Goal: Task Accomplishment & Management: Manage account settings

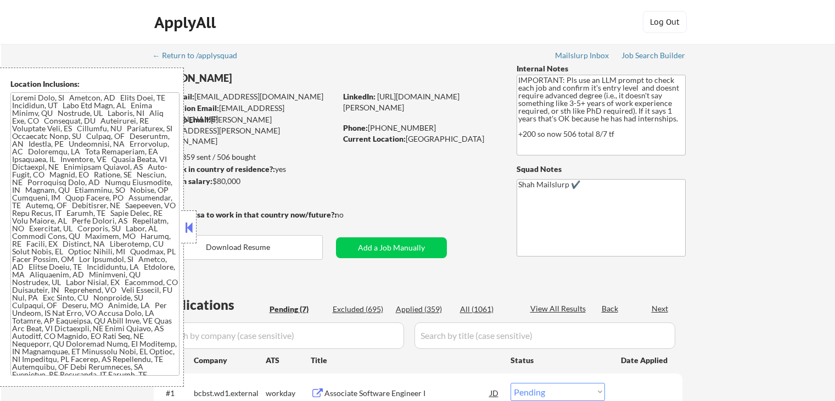
select select ""pending""
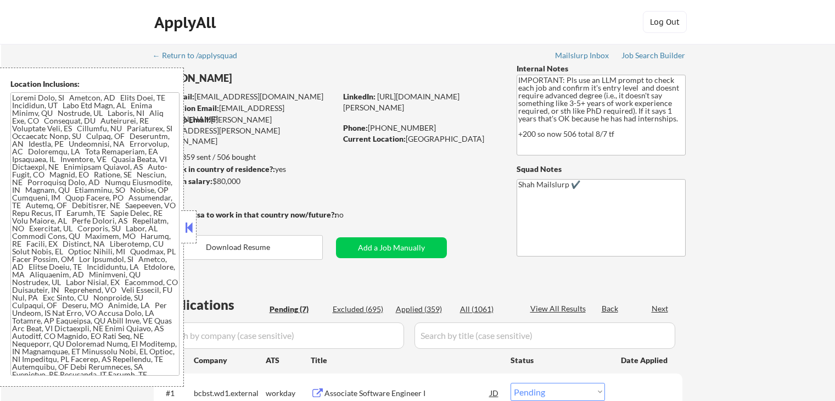
select select ""pending""
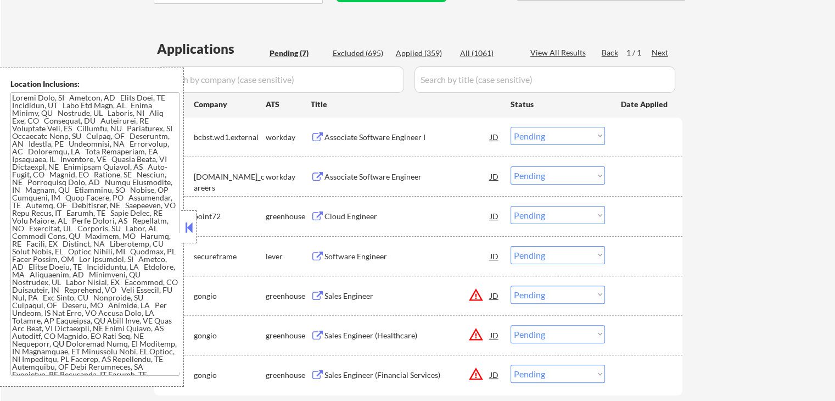
scroll to position [274, 0]
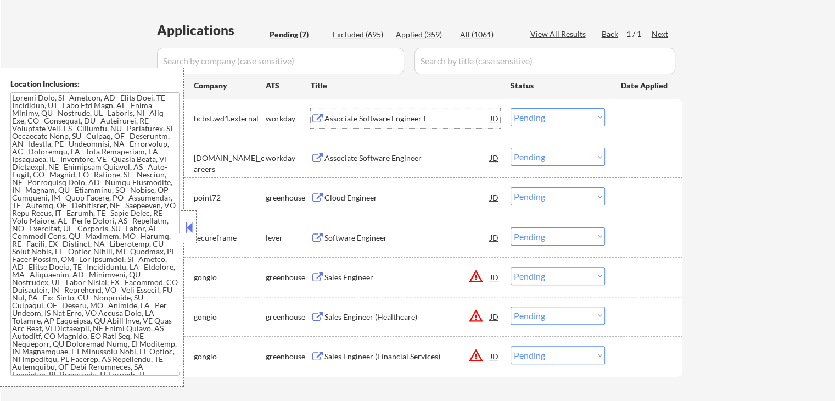
click at [414, 123] on div "Associate Software Engineer I" at bounding box center [407, 118] width 166 height 11
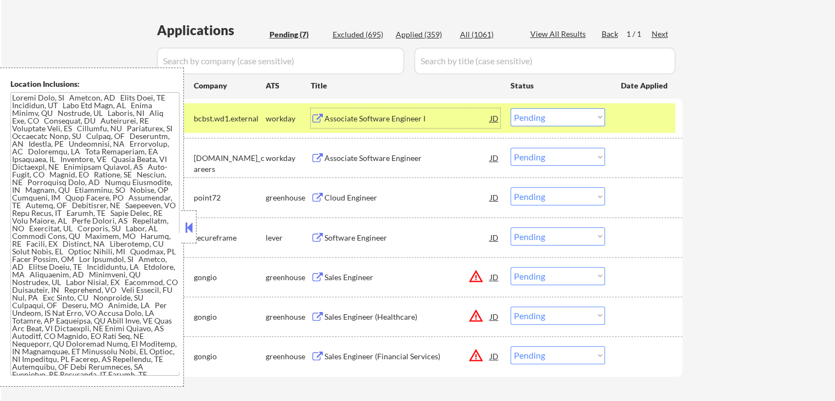
click at [406, 162] on div "Associate Software Engineer" at bounding box center [407, 158] width 166 height 11
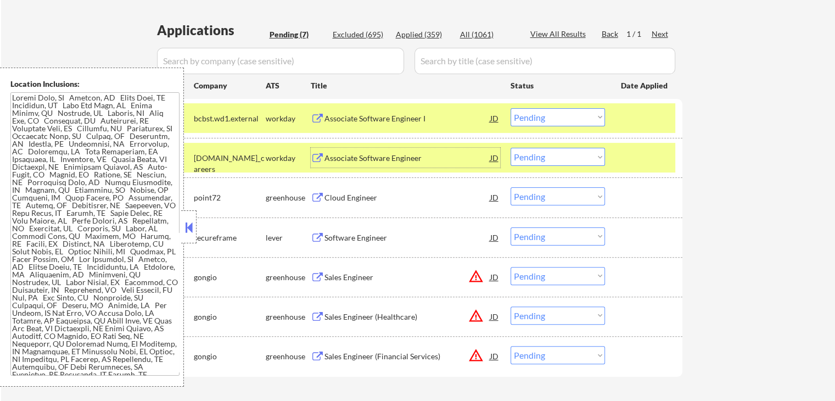
click at [552, 111] on select "Choose an option... Pending Applied Excluded (Questions) Excluded (Expired) Exc…" at bounding box center [557, 117] width 94 height 18
click at [510, 108] on select "Choose an option... Pending Applied Excluded (Questions) Excluded (Expired) Exc…" at bounding box center [557, 117] width 94 height 18
click at [410, 193] on div "Cloud Engineer" at bounding box center [407, 197] width 166 height 11
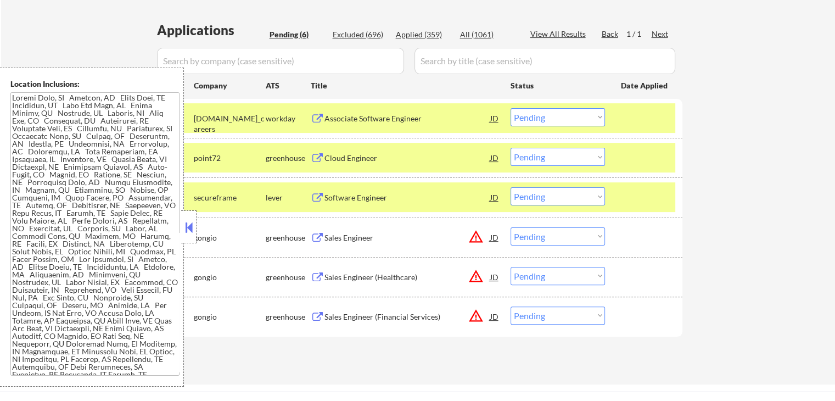
click at [538, 113] on select "Choose an option... Pending Applied Excluded (Questions) Excluded (Expired) Exc…" at bounding box center [557, 117] width 94 height 18
click at [510, 108] on select "Choose an option... Pending Applied Excluded (Questions) Excluded (Expired) Exc…" at bounding box center [557, 117] width 94 height 18
click at [402, 200] on div "Software Engineer" at bounding box center [407, 197] width 166 height 11
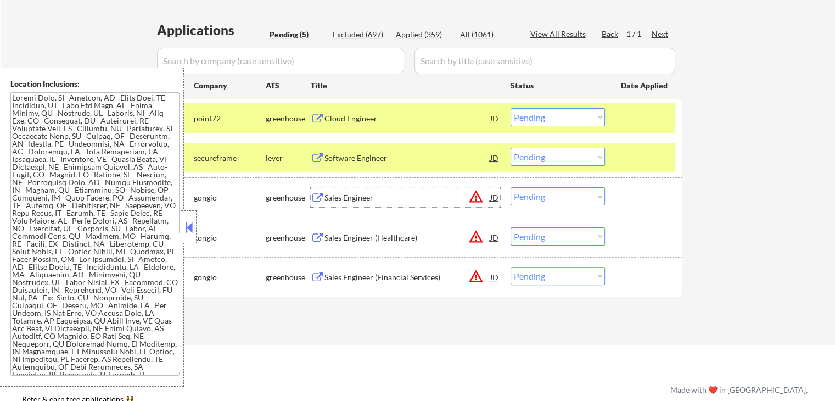
click at [555, 113] on select "Choose an option... Pending Applied Excluded (Questions) Excluded (Expired) Exc…" at bounding box center [557, 117] width 94 height 18
click at [510, 108] on select "Choose an option... Pending Applied Excluded (Questions) Excluded (Expired) Exc…" at bounding box center [557, 117] width 94 height 18
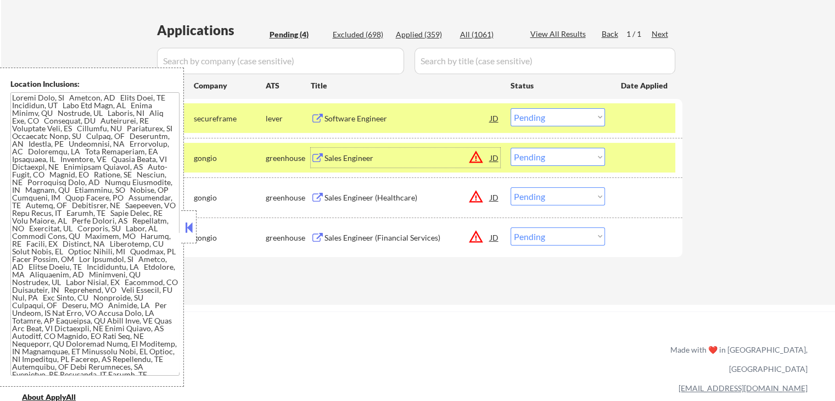
click at [406, 160] on div "Sales Engineer" at bounding box center [407, 158] width 166 height 11
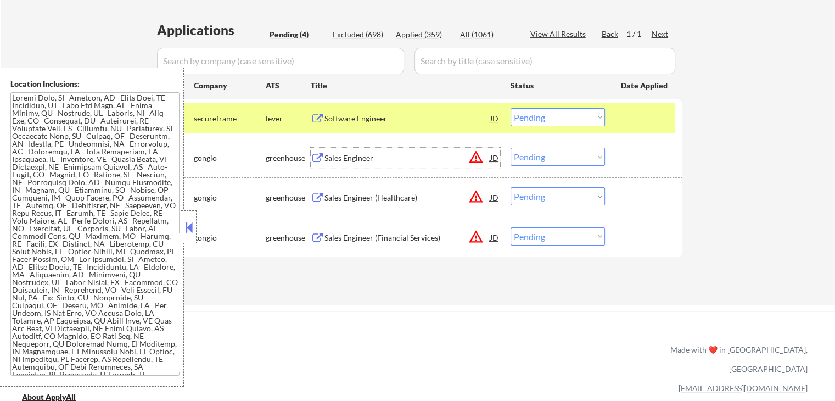
click at [528, 110] on select "Choose an option... Pending Applied Excluded (Questions) Excluded (Expired) Exc…" at bounding box center [557, 117] width 94 height 18
click at [510, 108] on select "Choose an option... Pending Applied Excluded (Questions) Excluded (Expired) Exc…" at bounding box center [557, 117] width 94 height 18
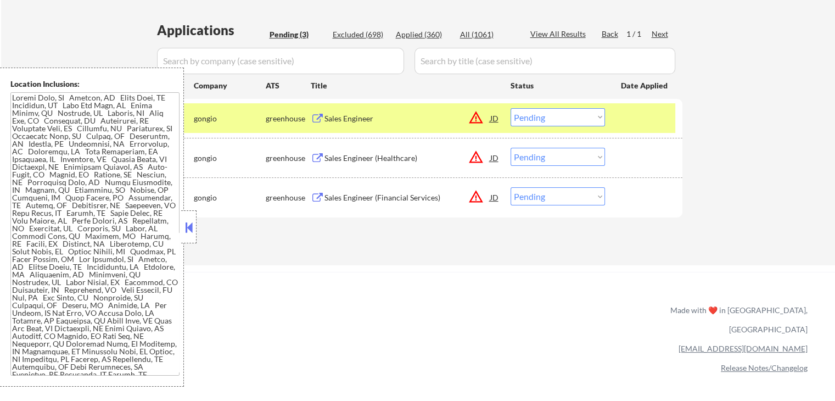
click at [413, 158] on div "Sales Engineer (Healthcare)" at bounding box center [407, 158] width 166 height 11
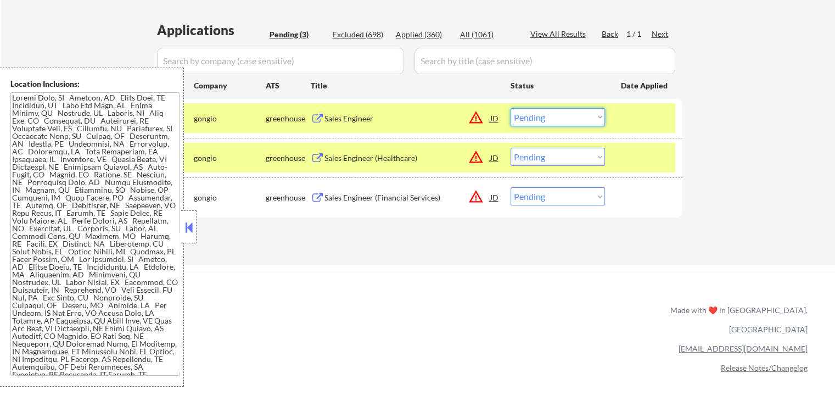
drag, startPoint x: 561, startPoint y: 118, endPoint x: 557, endPoint y: 125, distance: 8.2
click at [561, 119] on select "Choose an option... Pending Applied Excluded (Questions) Excluded (Expired) Exc…" at bounding box center [557, 117] width 94 height 18
click at [510, 108] on select "Choose an option... Pending Applied Excluded (Questions) Excluded (Expired) Exc…" at bounding box center [557, 117] width 94 height 18
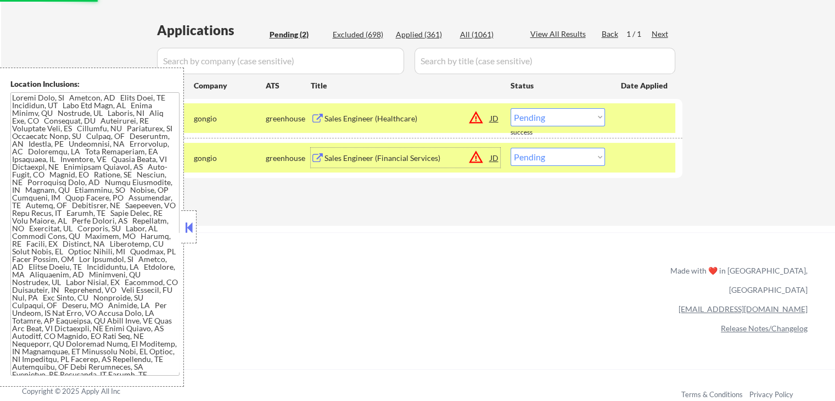
click at [419, 160] on div "Sales Engineer (Financial Services)" at bounding box center [407, 158] width 166 height 11
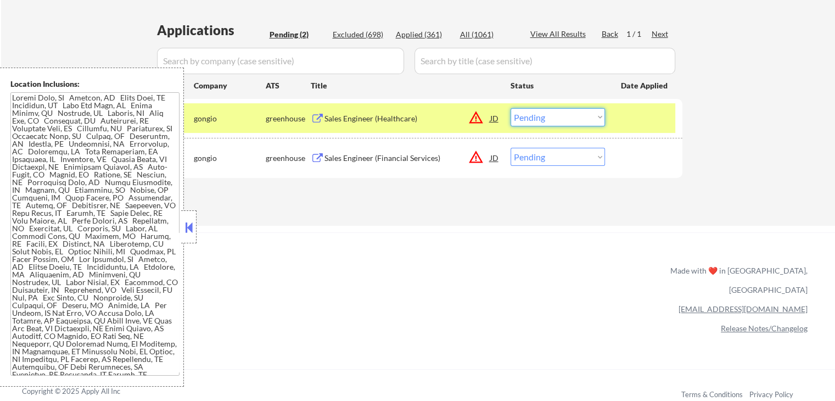
click at [540, 119] on select "Choose an option... Pending Applied Excluded (Questions) Excluded (Expired) Exc…" at bounding box center [557, 117] width 94 height 18
click at [510, 108] on select "Choose an option... Pending Applied Excluded (Questions) Excluded (Expired) Exc…" at bounding box center [557, 117] width 94 height 18
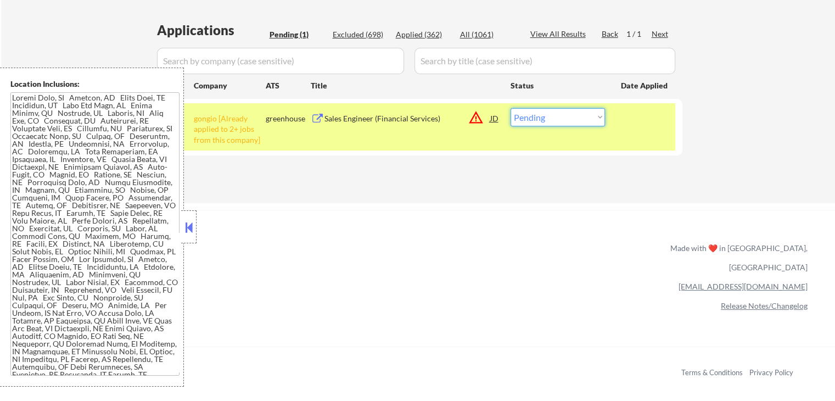
drag, startPoint x: 538, startPoint y: 113, endPoint x: 538, endPoint y: 123, distance: 11.0
click at [538, 114] on select "Choose an option... Pending Applied Excluded (Questions) Excluded (Expired) Exc…" at bounding box center [557, 117] width 94 height 18
select select ""excluded__other_""
click at [510, 108] on select "Choose an option... Pending Applied Excluded (Questions) Excluded (Expired) Exc…" at bounding box center [557, 117] width 94 height 18
click at [535, 253] on div "ApplyAll Refer & earn free applications 👯‍♀️ Buy ApplyAll as a gift 🎁 About App…" at bounding box center [417, 304] width 835 height 174
